Goal: Task Accomplishment & Management: Use online tool/utility

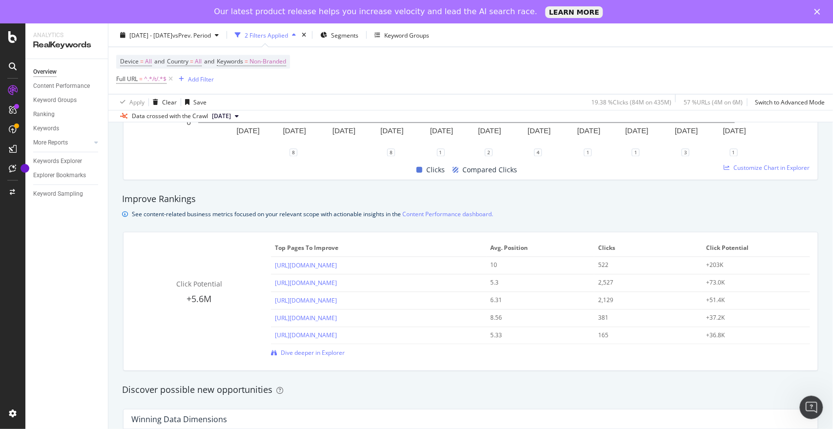
scroll to position [597, 0]
click at [243, 64] on span "Keywords" at bounding box center [230, 62] width 26 height 8
click at [276, 85] on icon "button" at bounding box center [278, 85] width 4 height 6
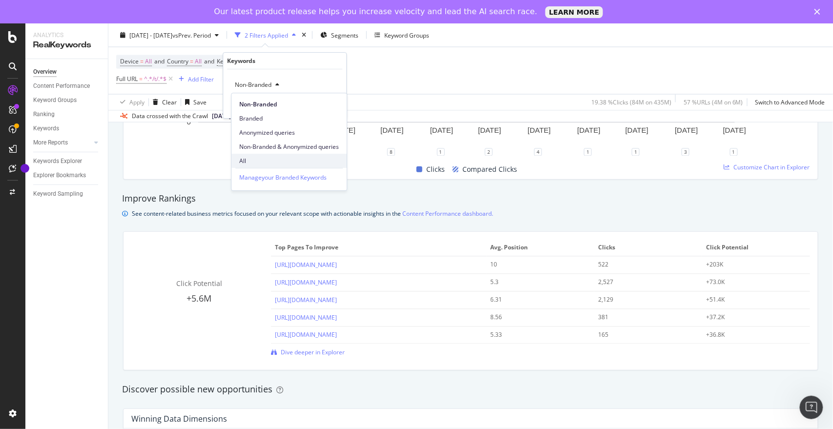
click at [254, 155] on div "All" at bounding box center [289, 161] width 115 height 14
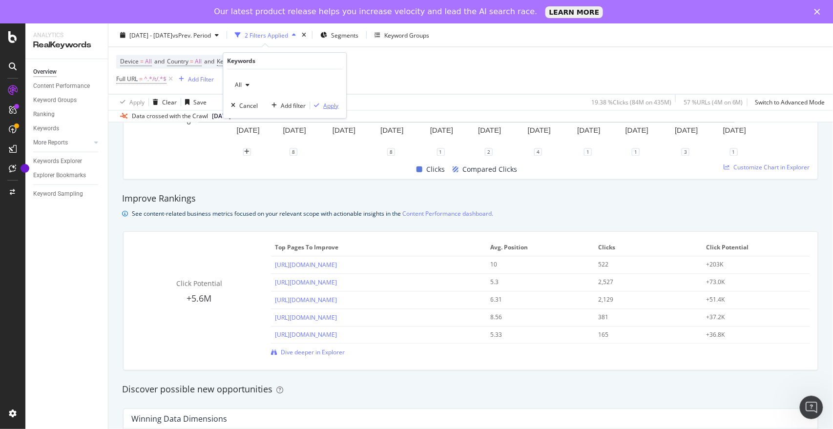
click at [328, 109] on div "Apply" at bounding box center [330, 106] width 15 height 8
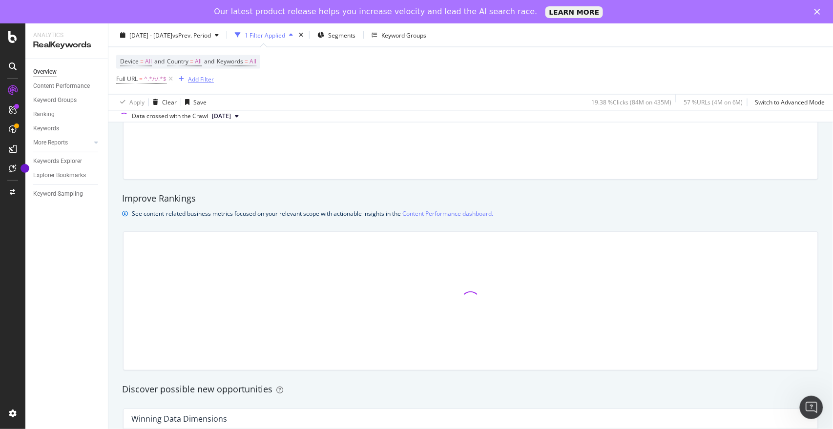
click at [205, 82] on div "Add Filter" at bounding box center [201, 79] width 26 height 8
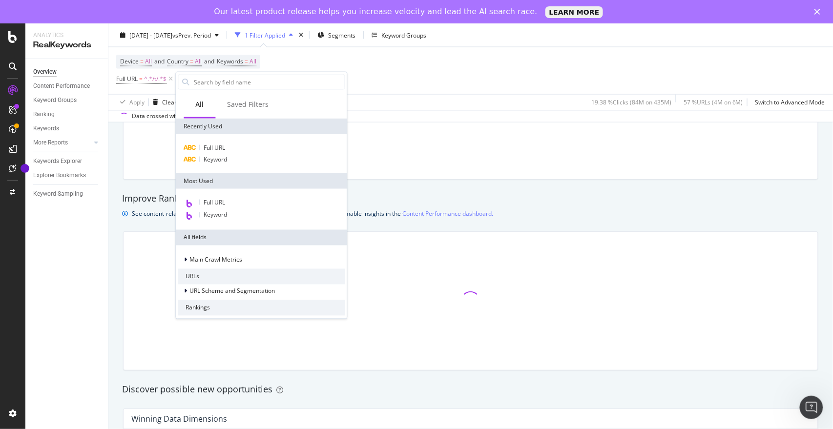
click at [413, 66] on div "Device = All and Country = All and Keywords = All Full URL = ^.*/t/.*$ Add Filt…" at bounding box center [470, 70] width 709 height 47
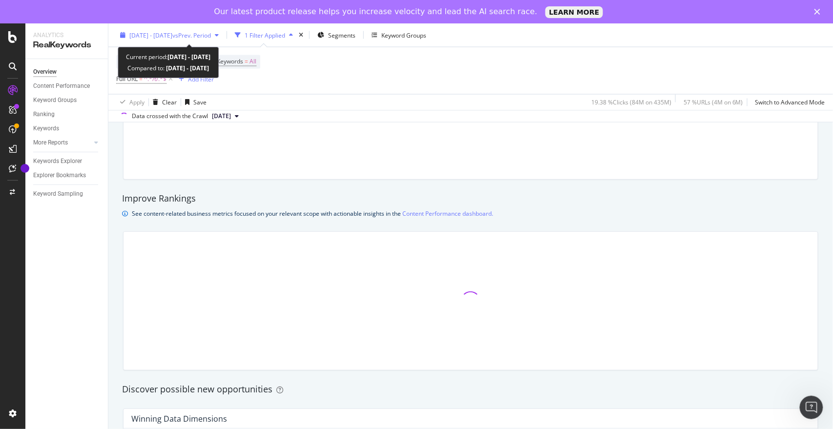
click at [172, 38] on span "[DATE] - [DATE]" at bounding box center [150, 35] width 43 height 8
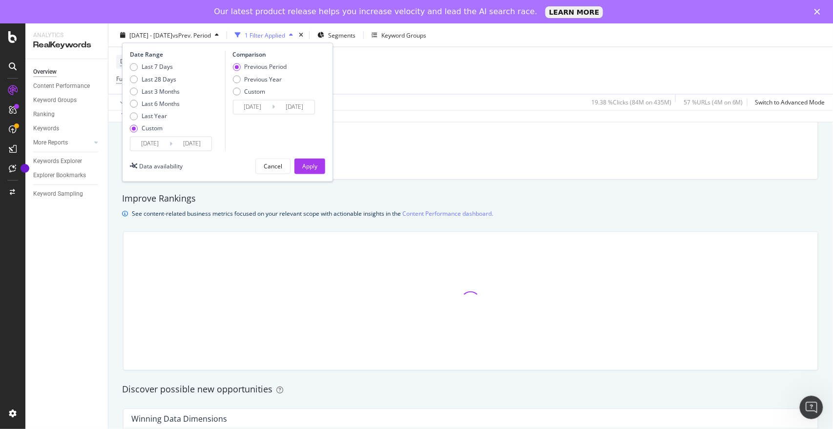
click at [413, 75] on div "Device = All and Country = All and Keywords = All Full URL = ^.*/t/.*$ Add Filt…" at bounding box center [470, 70] width 709 height 47
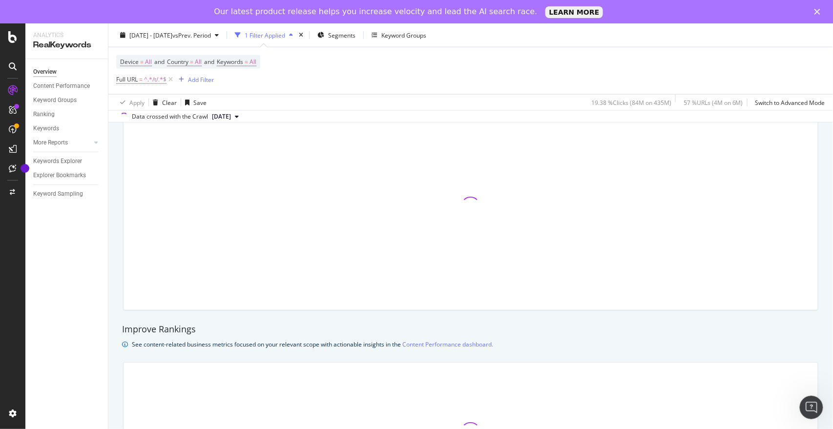
scroll to position [471, 0]
